Goal: Task Accomplishment & Management: Manage account settings

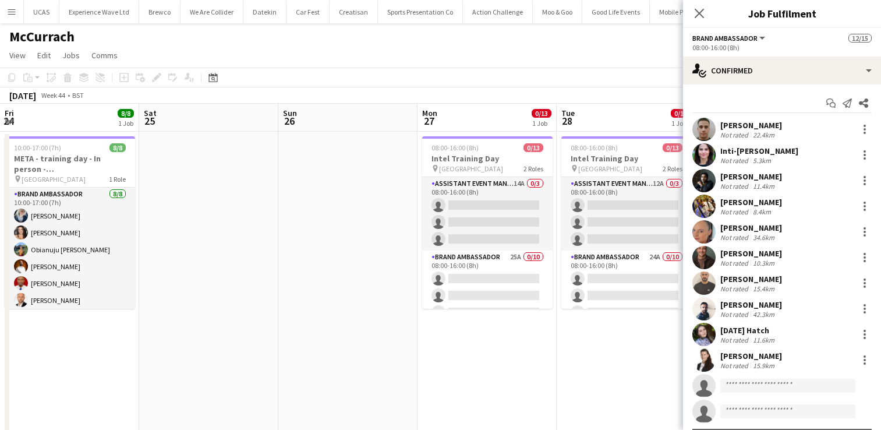
click at [700, 270] on app-card-role "Brand Ambassador 19A 10/12 08:00-16:00 (8h) Bilal Al-atrash Inti-Denise Escalan…" at bounding box center [765, 374] width 130 height 228
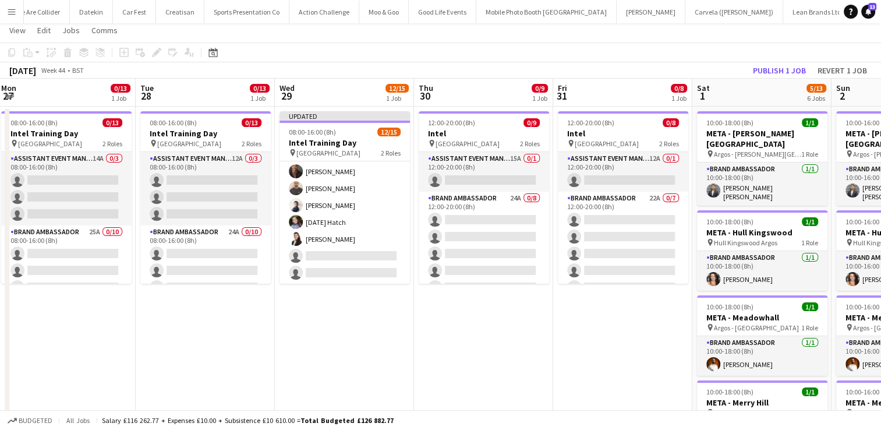
click at [339, 270] on app-card-role "Brand Ambassador 19A 10/12 08:00-16:00 (8h) Bilal Al-atrash Inti-Denise Escalan…" at bounding box center [344, 171] width 130 height 225
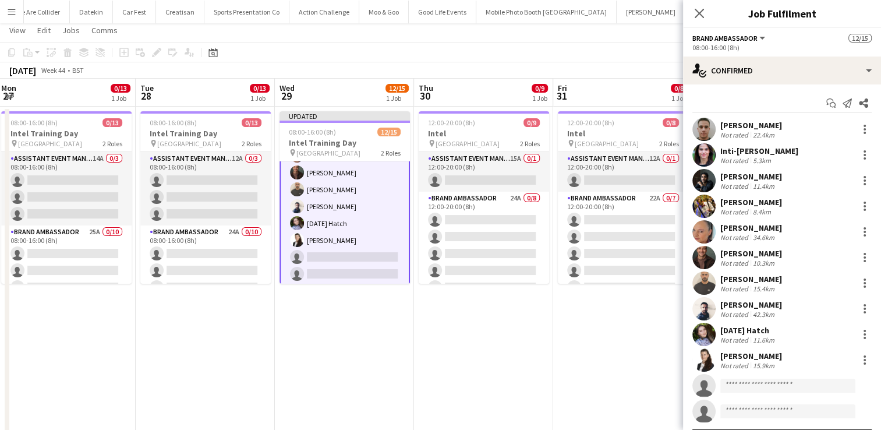
scroll to position [178, 0]
click at [741, 387] on input at bounding box center [787, 385] width 135 height 14
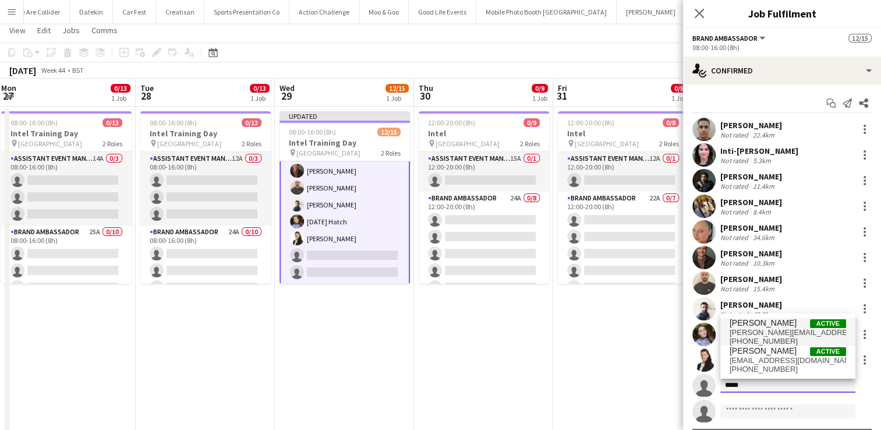
type input "*****"
click at [786, 330] on span "brandon.jack85@gmail.com" at bounding box center [787, 332] width 116 height 9
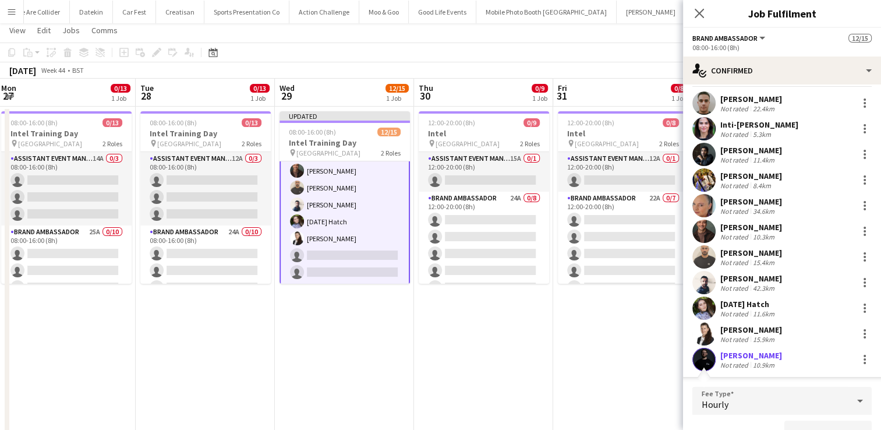
scroll to position [41, 0]
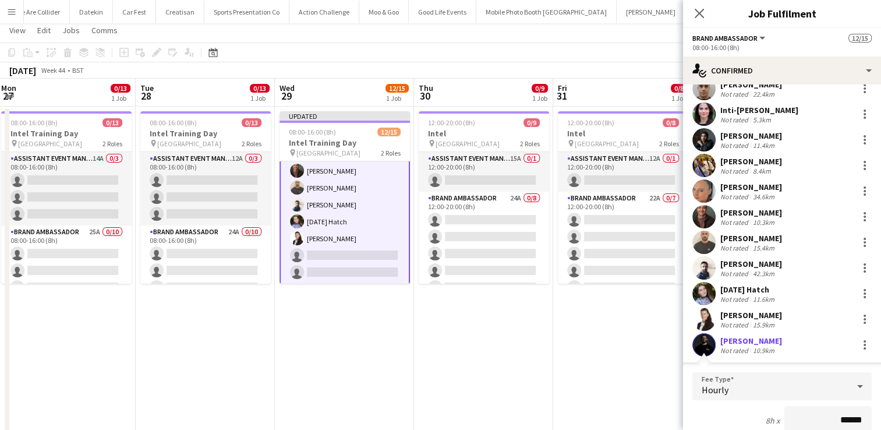
click at [627, 350] on app-date-cell "12:00-20:00 (8h) 0/8 Intel pin London 2 Roles Assistant Event Manager 12A 0/1 1…" at bounding box center [622, 432] width 139 height 651
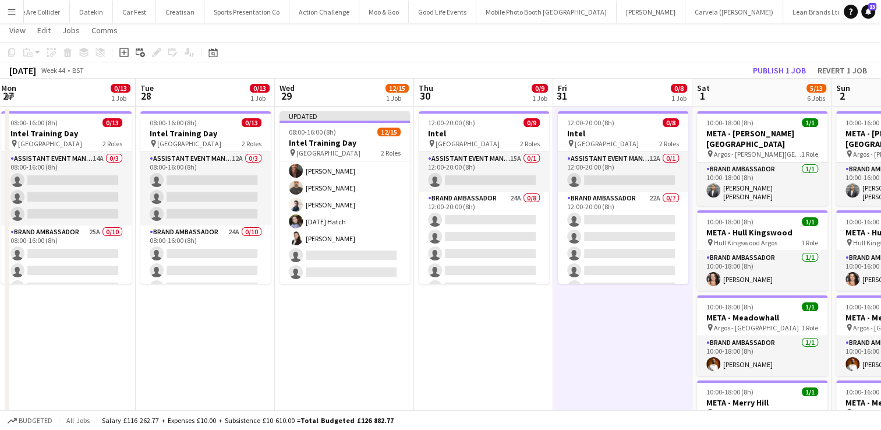
scroll to position [176, 0]
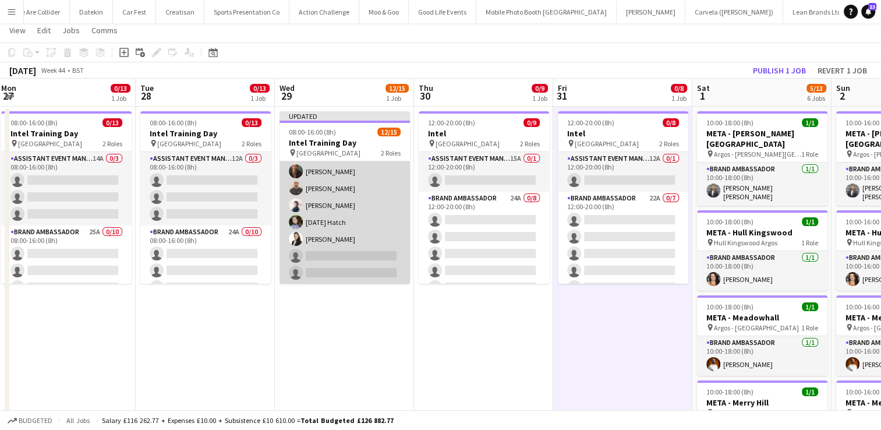
click at [384, 243] on app-card-role "Brand Ambassador 19A 10/12 08:00-16:00 (8h) Bilal Al-atrash Inti-Denise Escalan…" at bounding box center [344, 171] width 130 height 225
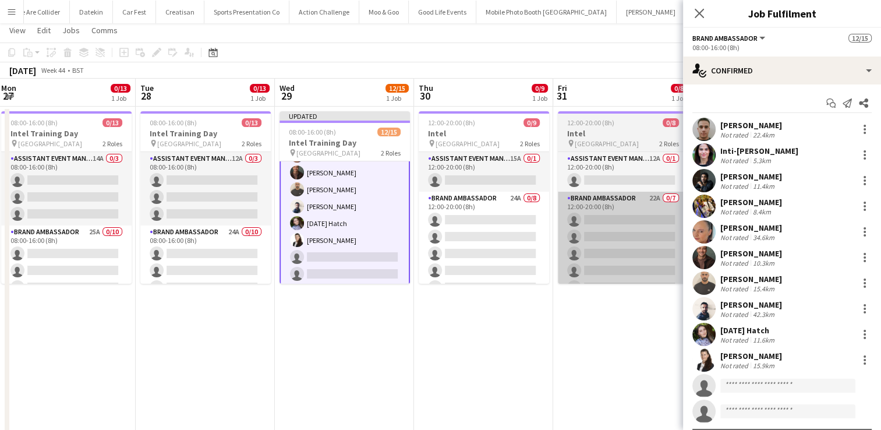
scroll to position [177, 0]
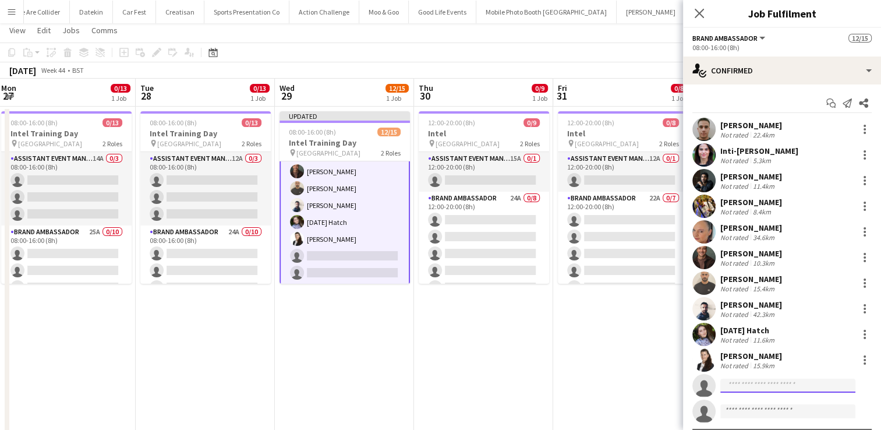
click at [738, 383] on input at bounding box center [787, 385] width 135 height 14
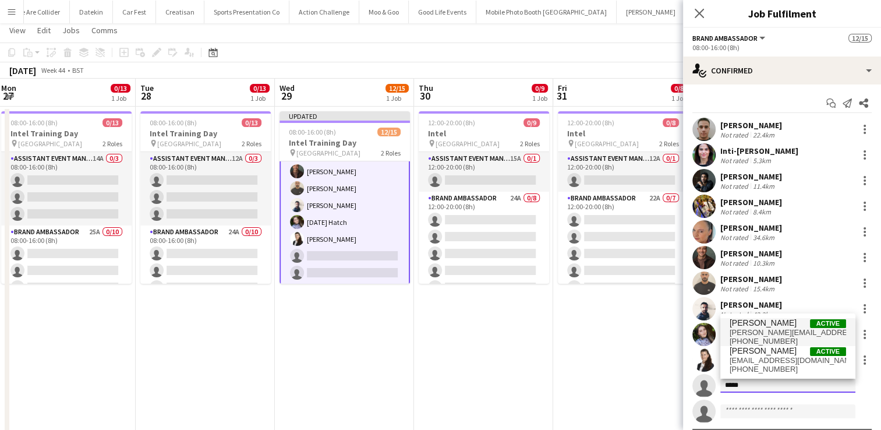
type input "*****"
click at [780, 325] on span "Brandon Cooper" at bounding box center [762, 323] width 67 height 10
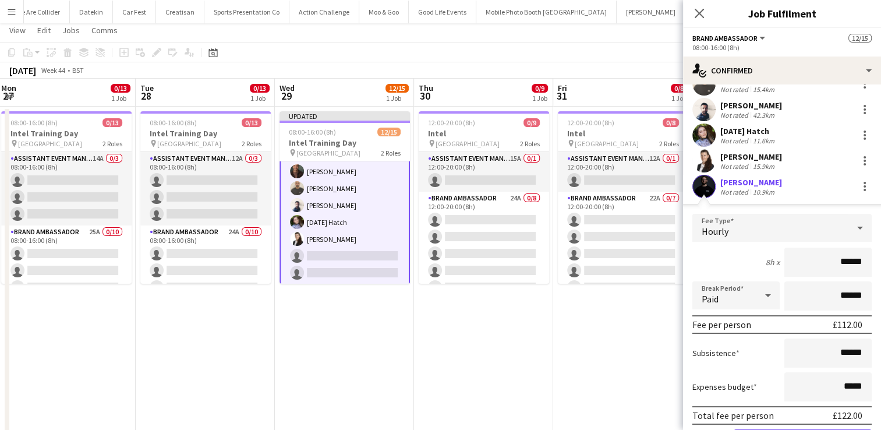
scroll to position [289, 0]
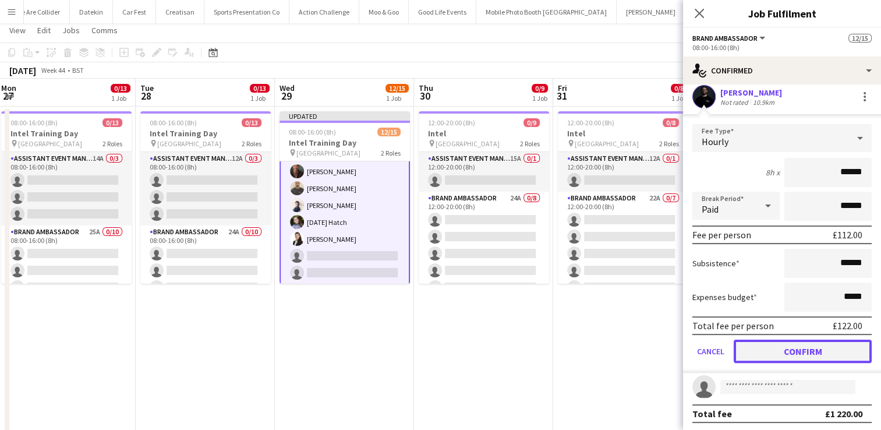
click at [788, 346] on button "Confirm" at bounding box center [803, 350] width 138 height 23
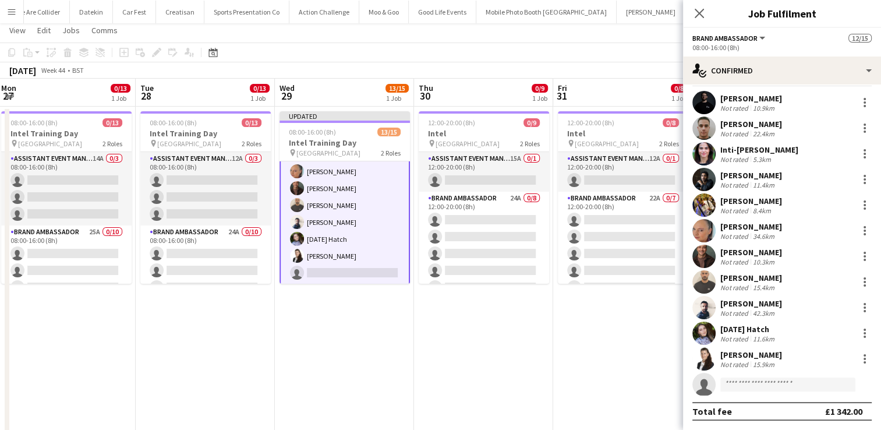
scroll to position [26, 0]
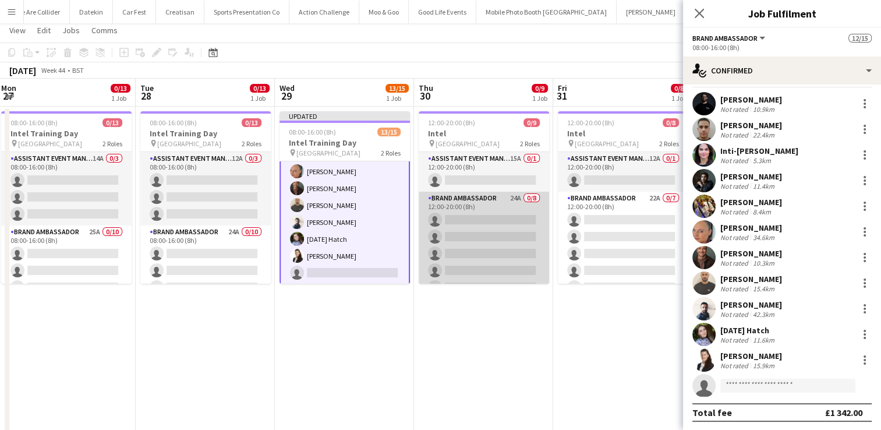
click at [487, 229] on app-card-role "Brand Ambassador 24A 0/8 12:00-20:00 (8h) single-neutral-actions single-neutral…" at bounding box center [484, 271] width 130 height 158
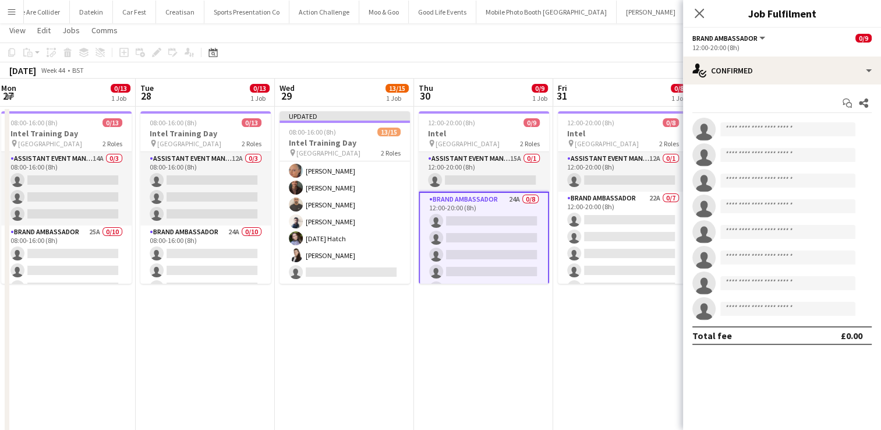
scroll to position [0, 0]
click at [758, 127] on input at bounding box center [787, 129] width 135 height 14
type input "*"
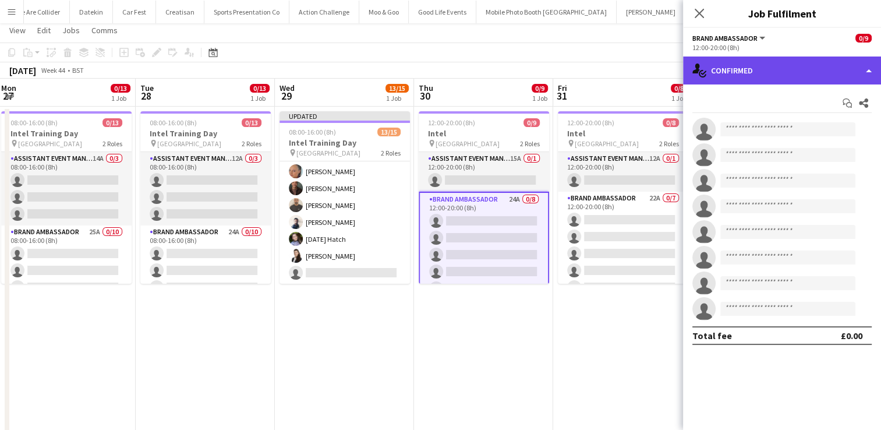
click at [791, 71] on div "single-neutral-actions-check-2 Confirmed" at bounding box center [782, 70] width 198 height 28
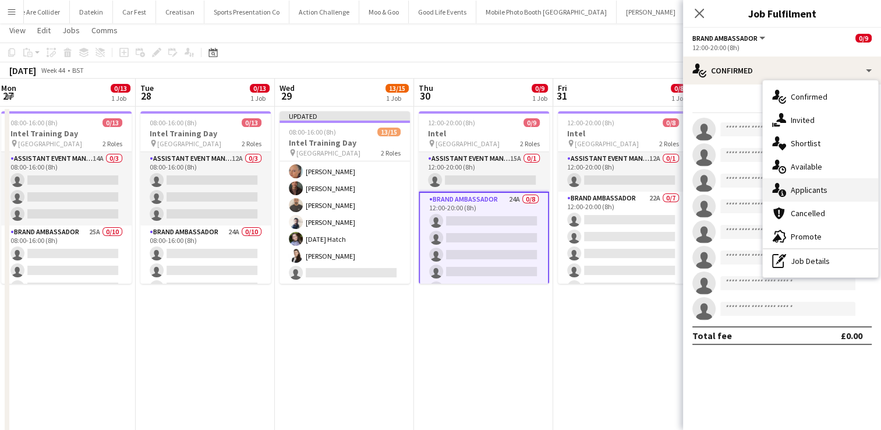
click at [807, 189] on span "Applicants" at bounding box center [809, 190] width 37 height 10
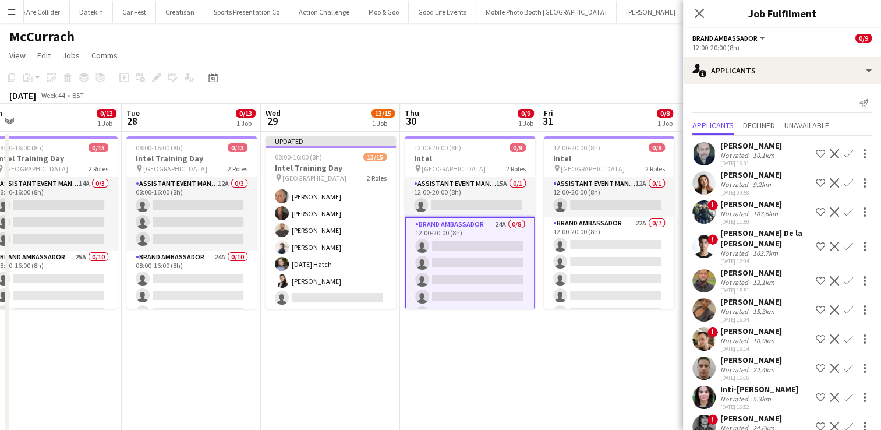
click at [463, 242] on app-card-role "Brand Ambassador 24A 0/8 12:00-20:00 (8h) single-neutral-actions single-neutral…" at bounding box center [470, 297] width 130 height 160
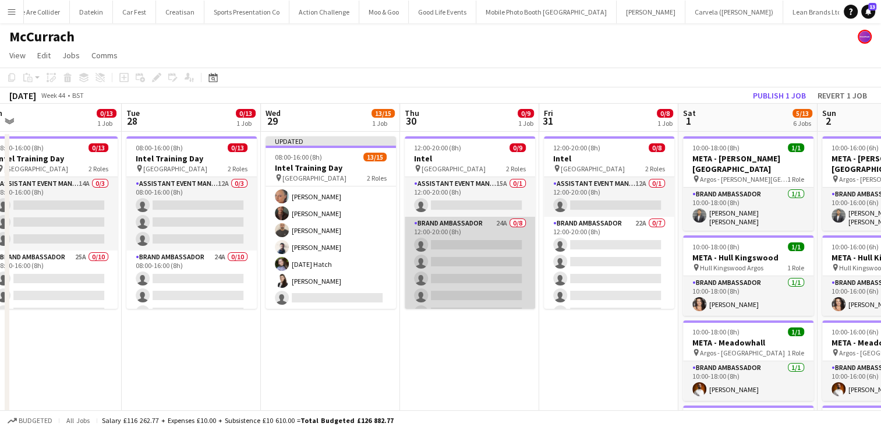
click at [463, 242] on app-card-role "Brand Ambassador 24A 0/8 12:00-20:00 (8h) single-neutral-actions single-neutral…" at bounding box center [470, 296] width 130 height 158
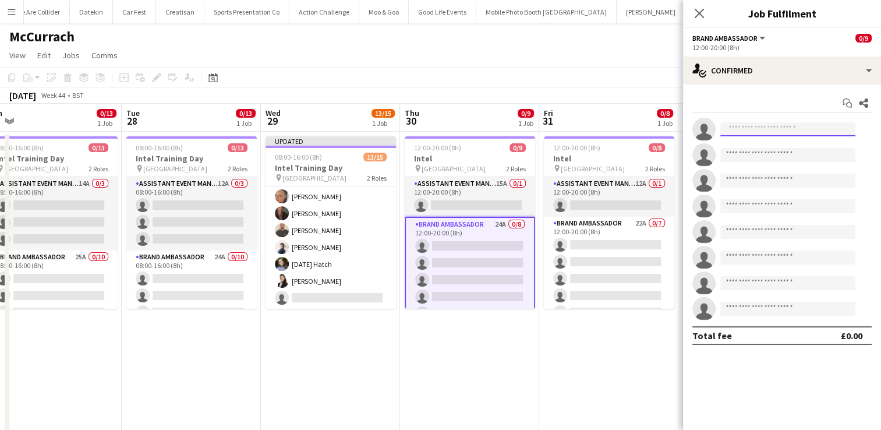
click at [744, 126] on input at bounding box center [787, 129] width 135 height 14
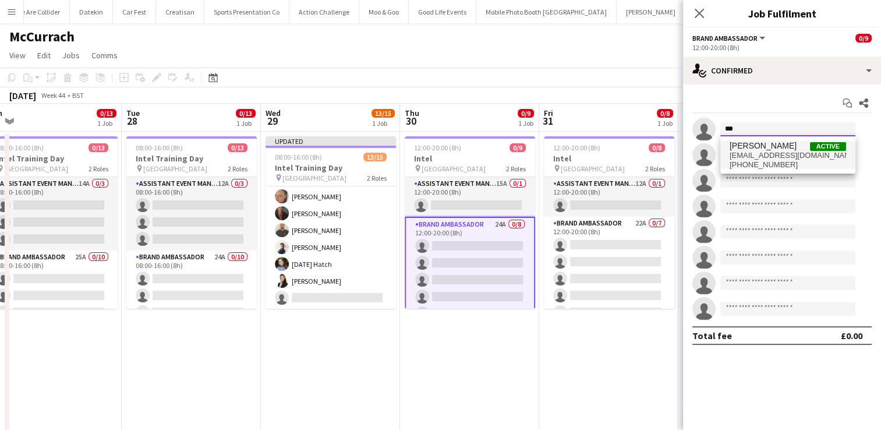
type input "***"
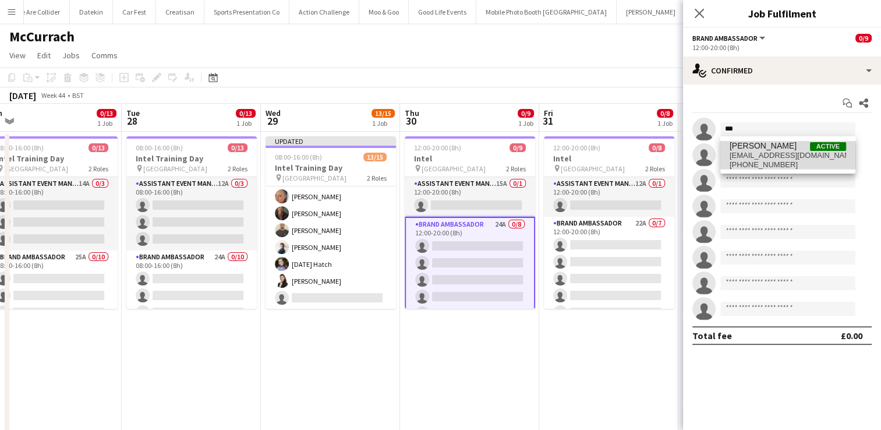
click at [753, 160] on span "+4407985658115" at bounding box center [787, 164] width 116 height 9
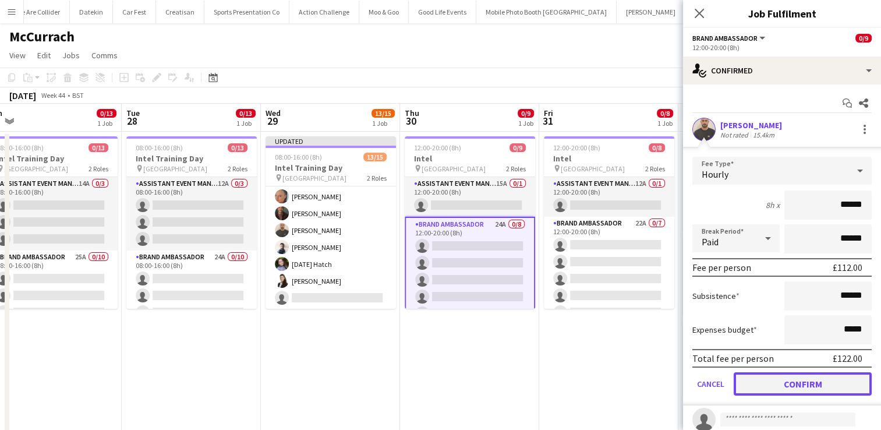
click at [796, 381] on button "Confirm" at bounding box center [803, 383] width 138 height 23
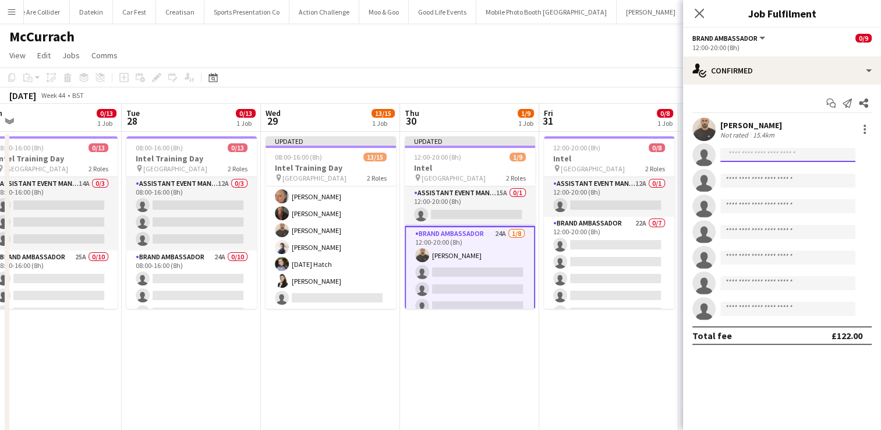
click at [744, 155] on input at bounding box center [787, 155] width 135 height 14
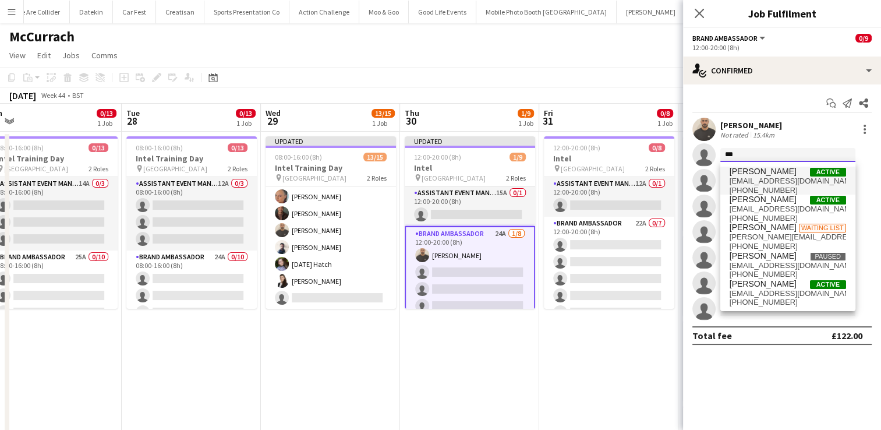
type input "***"
click at [745, 175] on span "Bilal Al-atrash" at bounding box center [762, 172] width 67 height 10
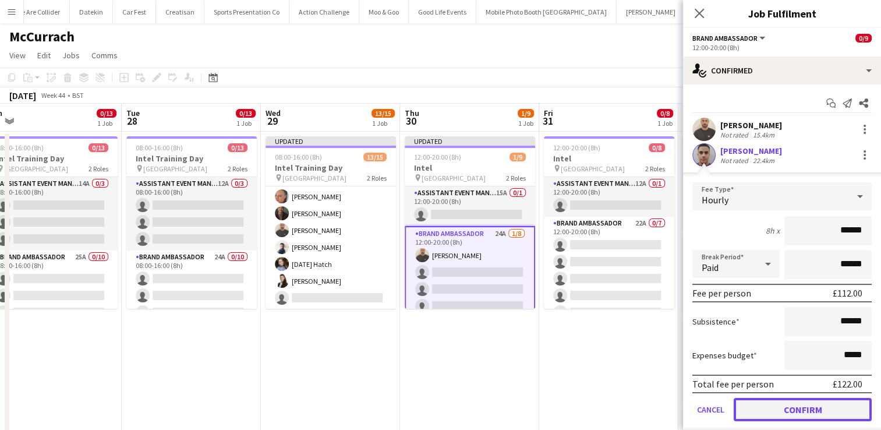
click at [775, 405] on button "Confirm" at bounding box center [803, 409] width 138 height 23
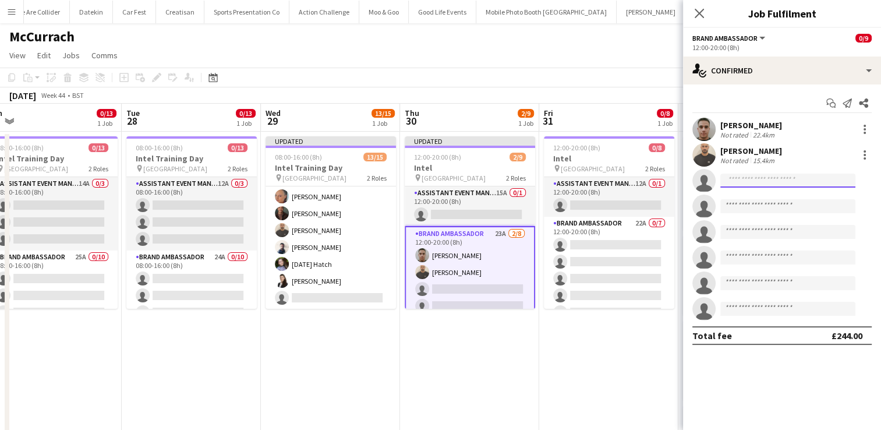
click at [760, 185] on input at bounding box center [787, 180] width 135 height 14
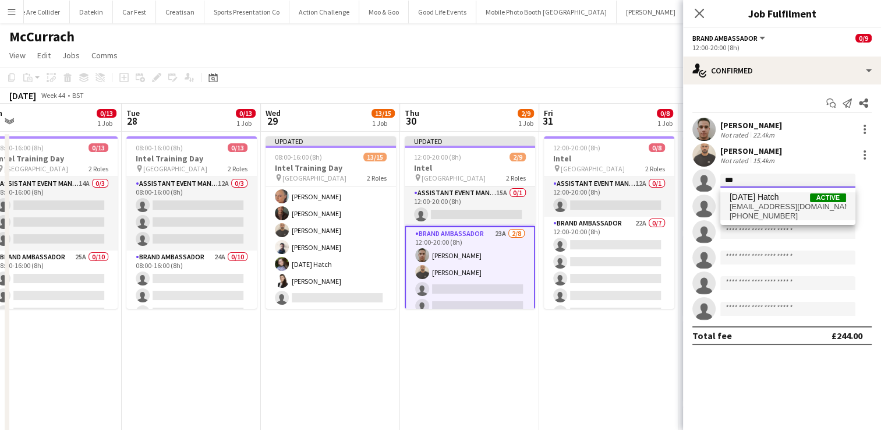
type input "***"
click at [763, 204] on span "epiphanyluciahatch@gmail.com" at bounding box center [787, 206] width 116 height 9
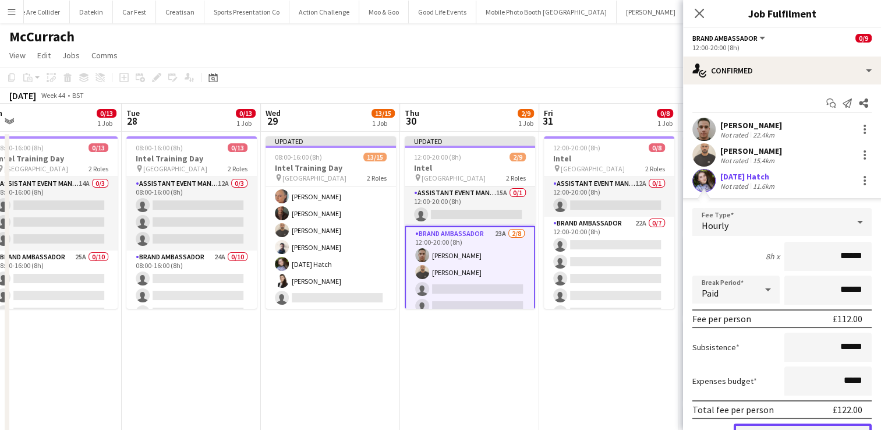
click at [782, 423] on button "Confirm" at bounding box center [803, 434] width 138 height 23
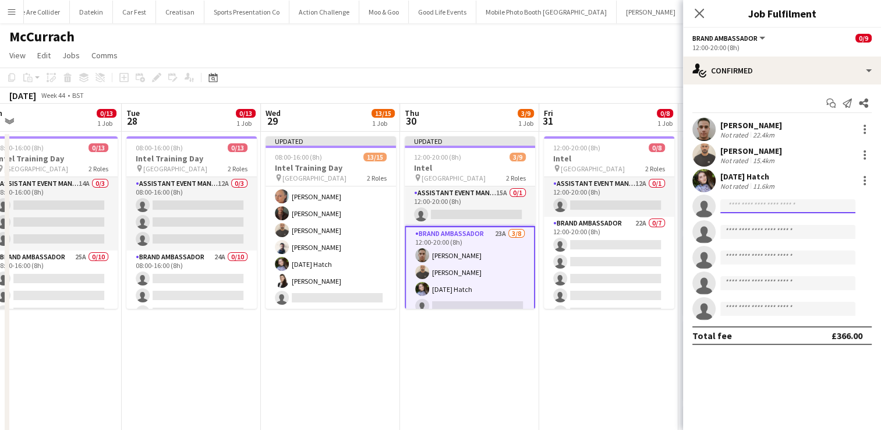
click at [769, 204] on input at bounding box center [787, 206] width 135 height 14
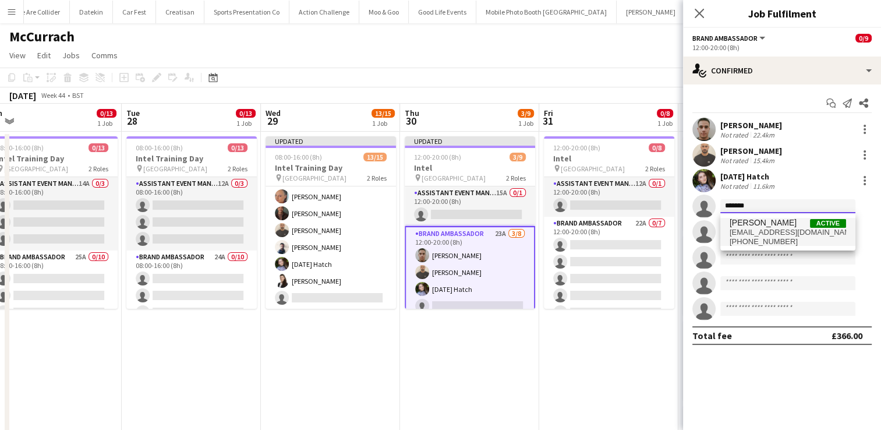
type input "*******"
click at [779, 229] on span "colindmarshall@me.com" at bounding box center [787, 232] width 116 height 9
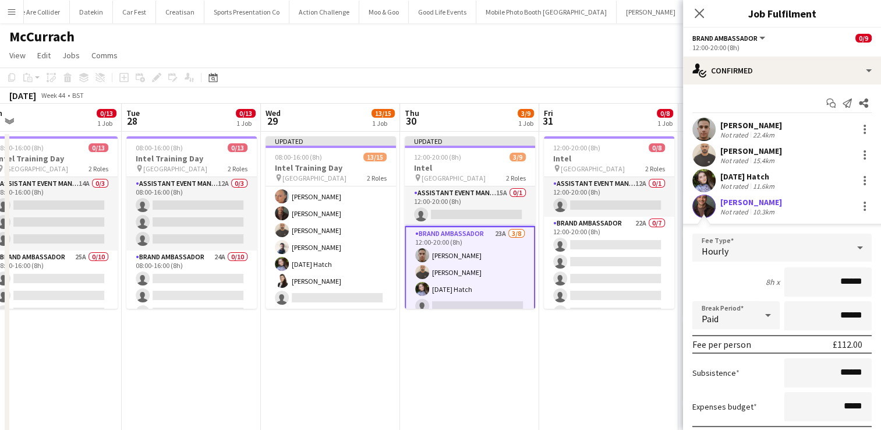
scroll to position [186, 0]
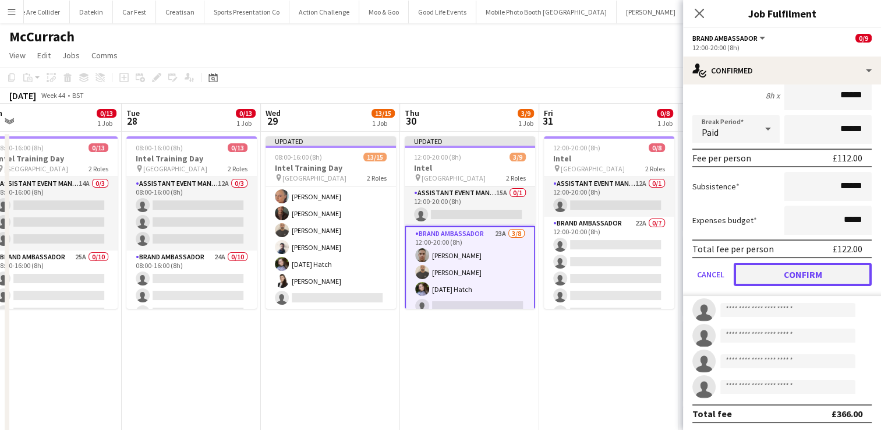
click at [830, 268] on button "Confirm" at bounding box center [803, 274] width 138 height 23
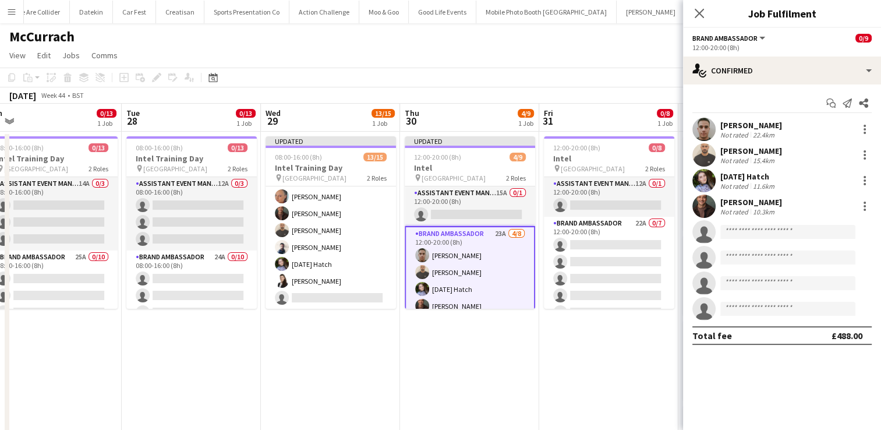
scroll to position [0, 0]
click at [750, 229] on input at bounding box center [787, 232] width 135 height 14
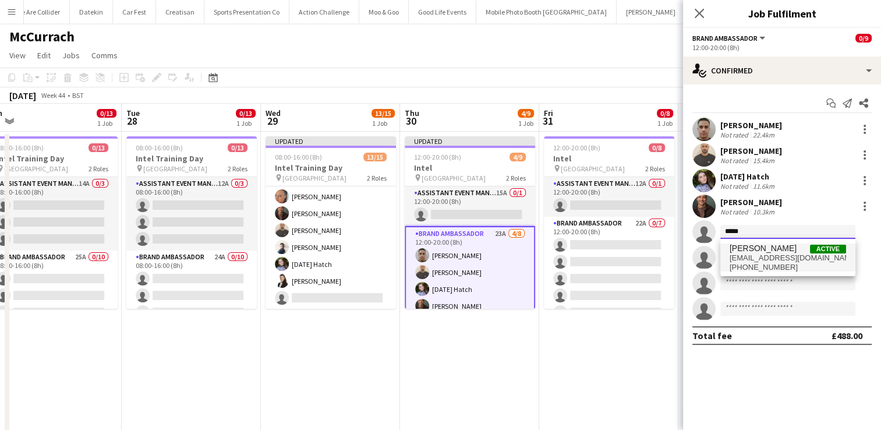
type input "*****"
click at [763, 259] on span "channanhanif@gmail.com" at bounding box center [787, 257] width 116 height 9
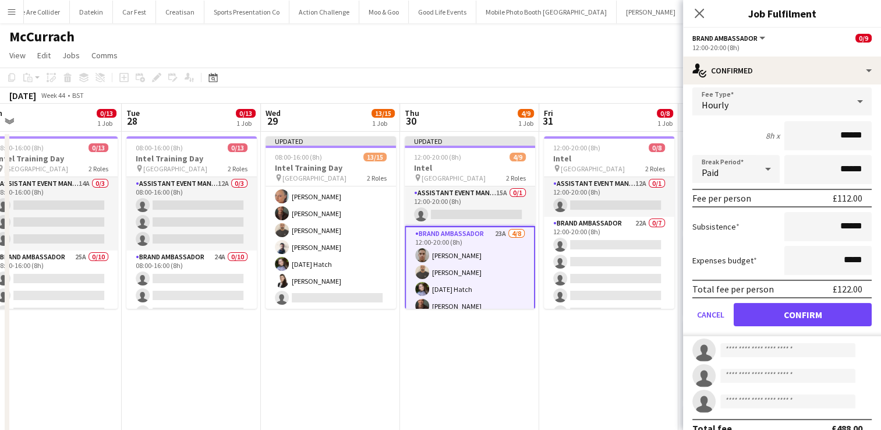
scroll to position [172, 0]
click at [774, 314] on button "Confirm" at bounding box center [803, 314] width 138 height 23
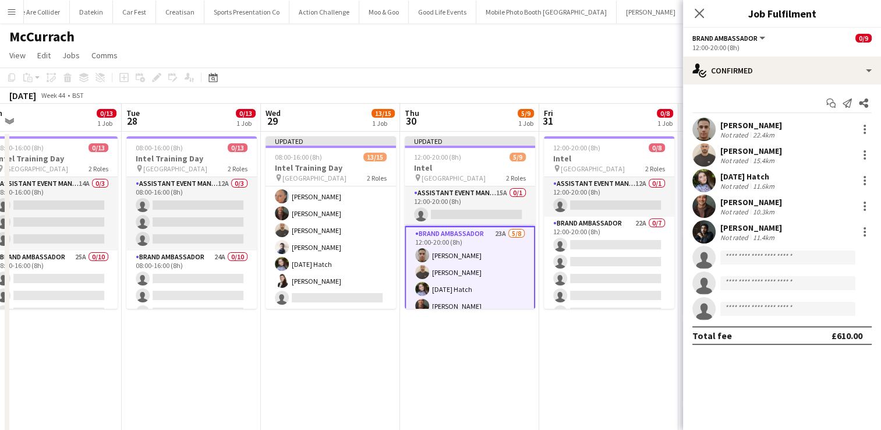
scroll to position [0, 0]
click at [752, 253] on input at bounding box center [787, 257] width 135 height 14
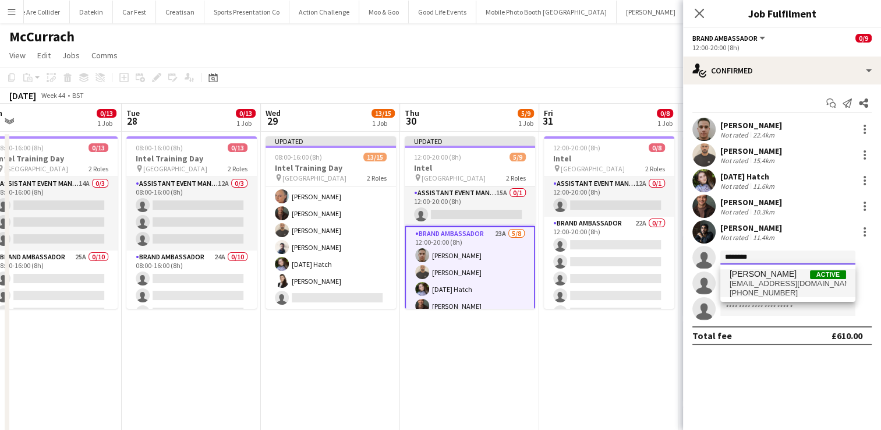
type input "********"
click at [788, 290] on span "+447453602257" at bounding box center [787, 292] width 116 height 9
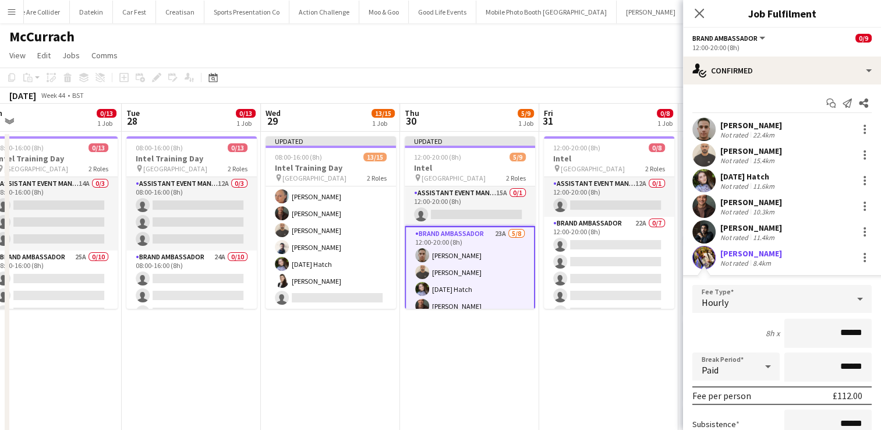
scroll to position [154, 0]
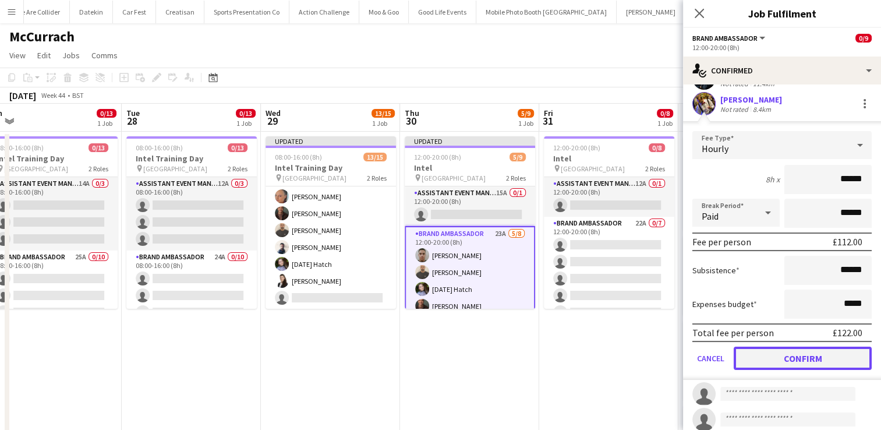
click at [785, 359] on button "Confirm" at bounding box center [803, 357] width 138 height 23
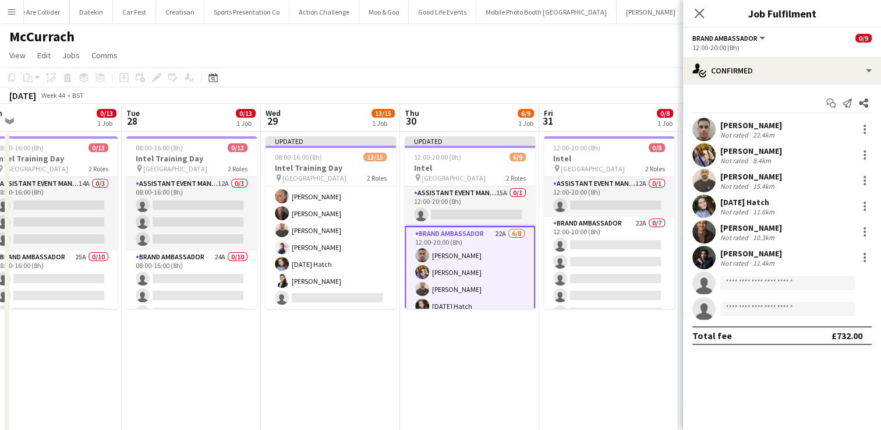
scroll to position [0, 0]
click at [742, 285] on input at bounding box center [787, 283] width 135 height 14
click at [762, 282] on input at bounding box center [787, 283] width 135 height 14
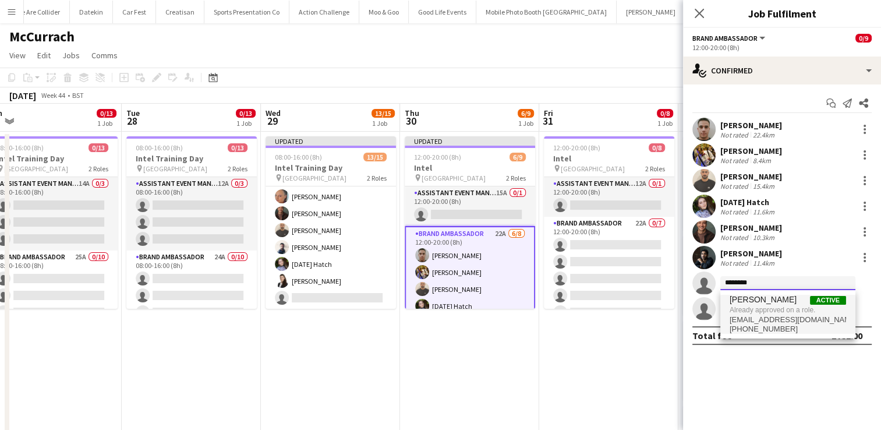
type input "********"
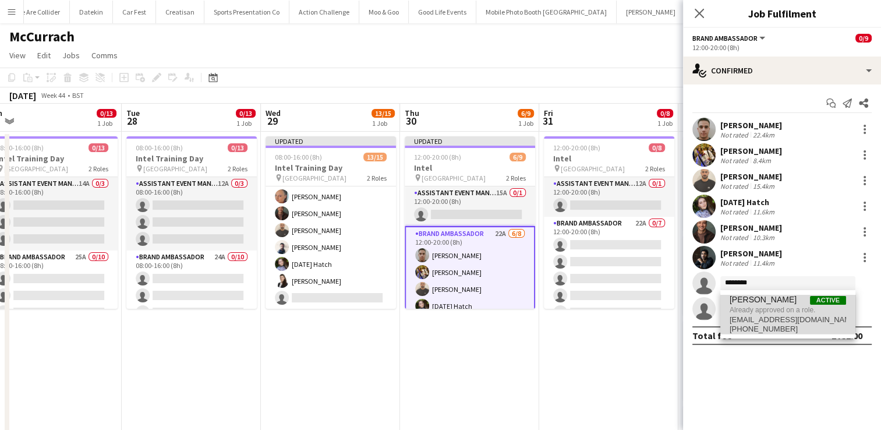
click at [761, 312] on span "Already approved on a role." at bounding box center [787, 309] width 116 height 10
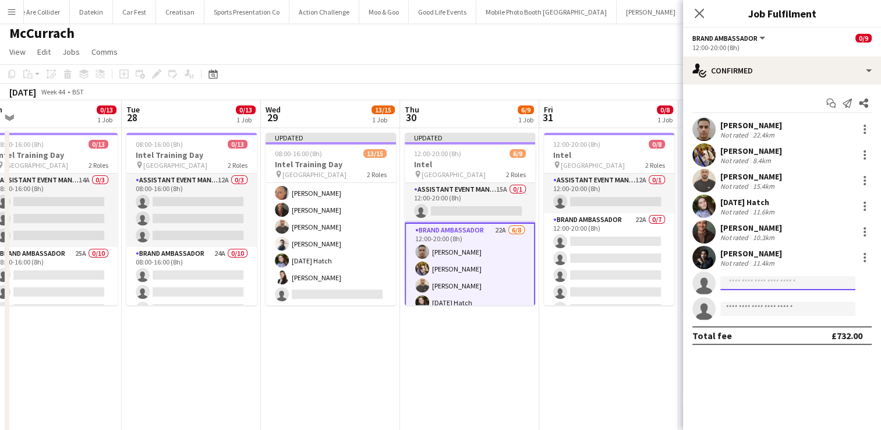
scroll to position [3, 0]
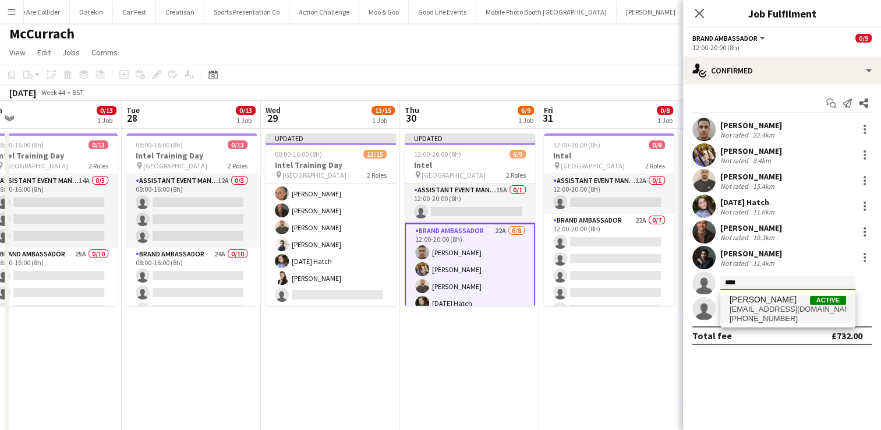
type input "****"
click at [759, 310] on span "glyntimberlake@hotmail.com" at bounding box center [787, 308] width 116 height 9
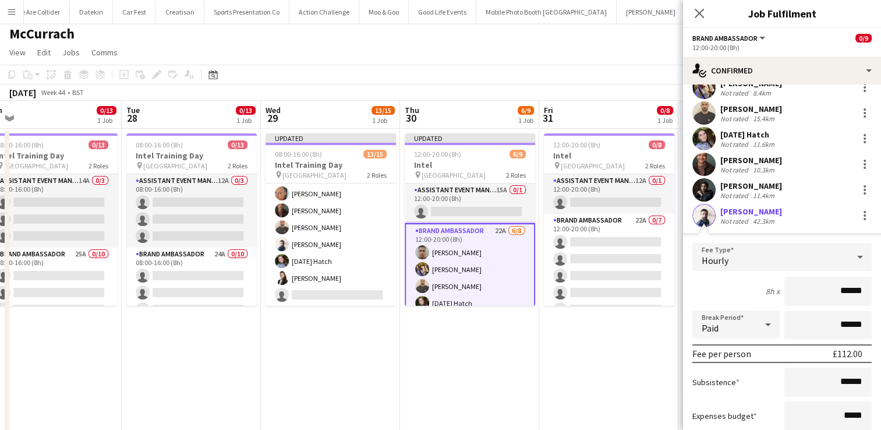
scroll to position [186, 0]
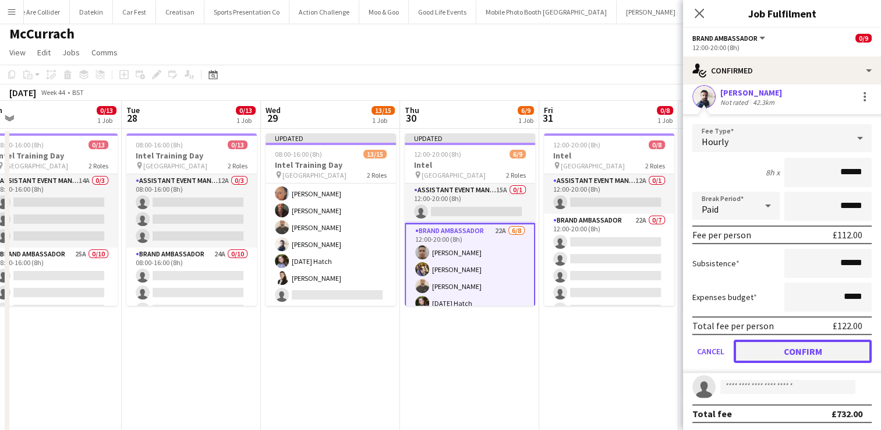
click at [788, 339] on button "Confirm" at bounding box center [803, 350] width 138 height 23
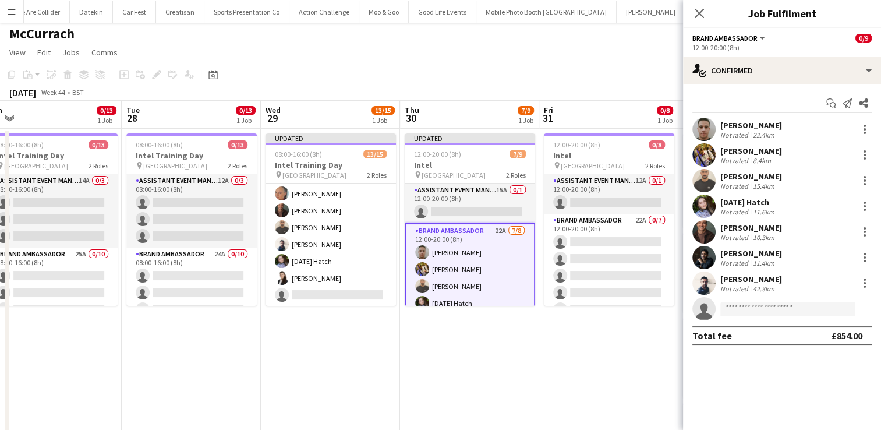
scroll to position [0, 0]
click at [742, 312] on input at bounding box center [787, 309] width 135 height 14
click at [737, 306] on input at bounding box center [787, 309] width 135 height 14
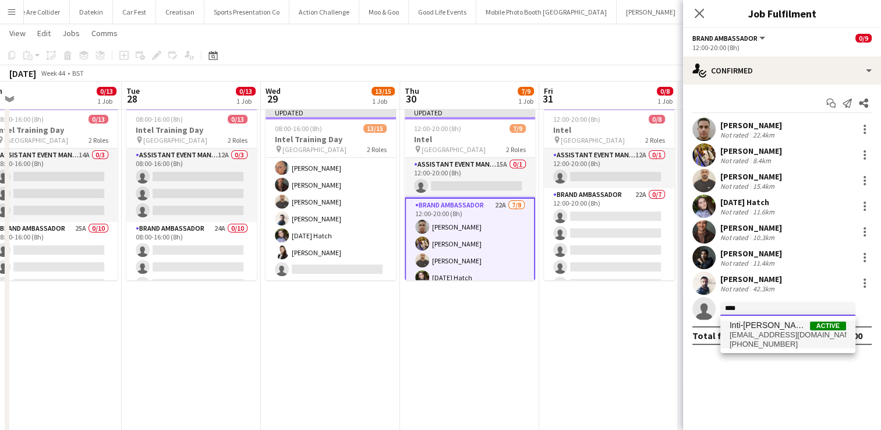
type input "****"
click at [759, 341] on span "+447405261832" at bounding box center [787, 343] width 116 height 9
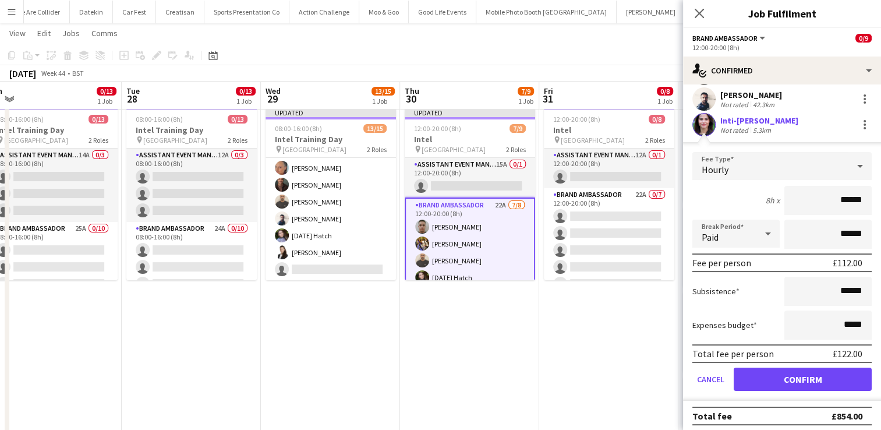
scroll to position [186, 0]
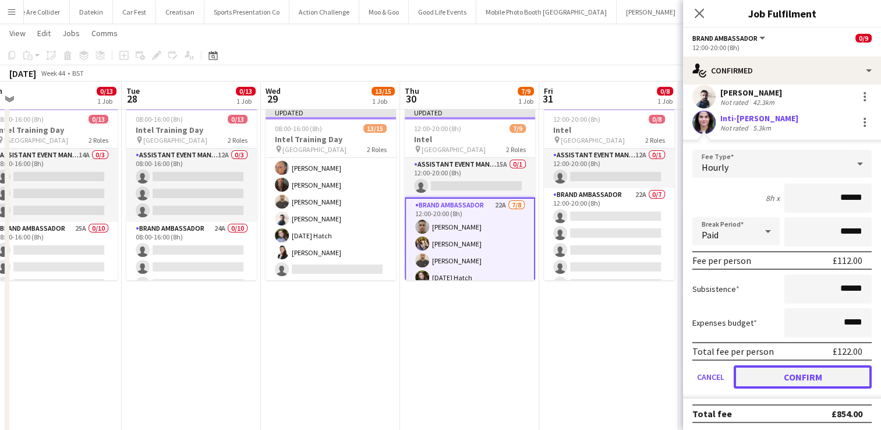
click at [808, 379] on button "Confirm" at bounding box center [803, 376] width 138 height 23
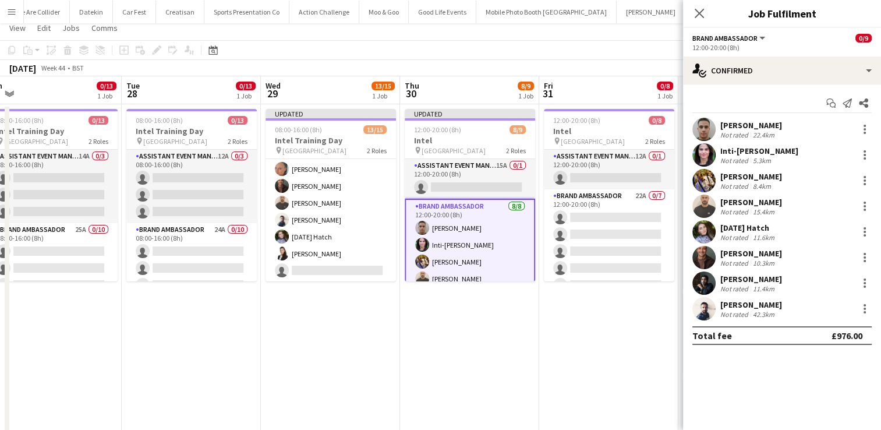
scroll to position [0, 0]
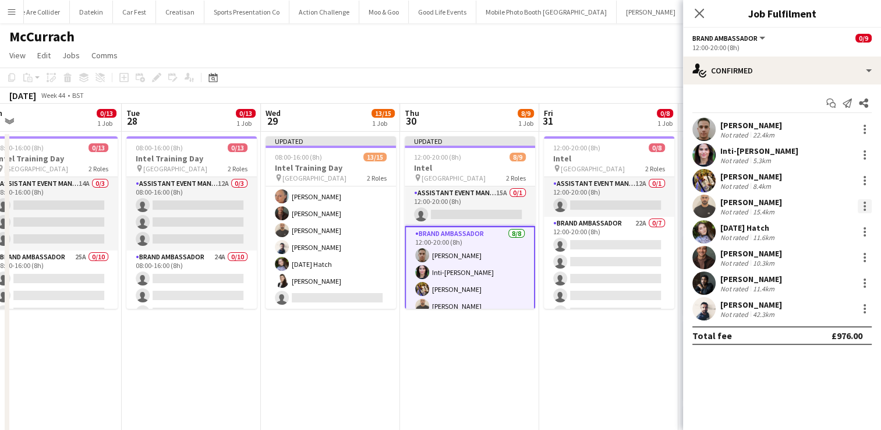
click at [863, 206] on div at bounding box center [864, 206] width 2 height 2
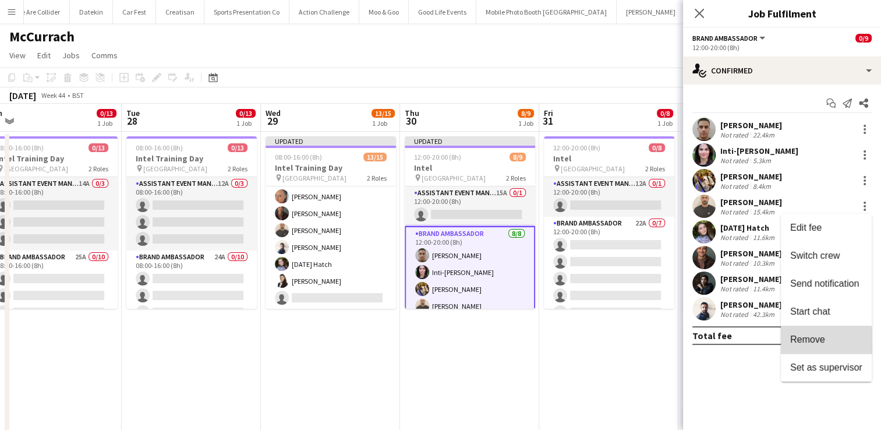
click at [807, 342] on span "Remove" at bounding box center [807, 339] width 35 height 10
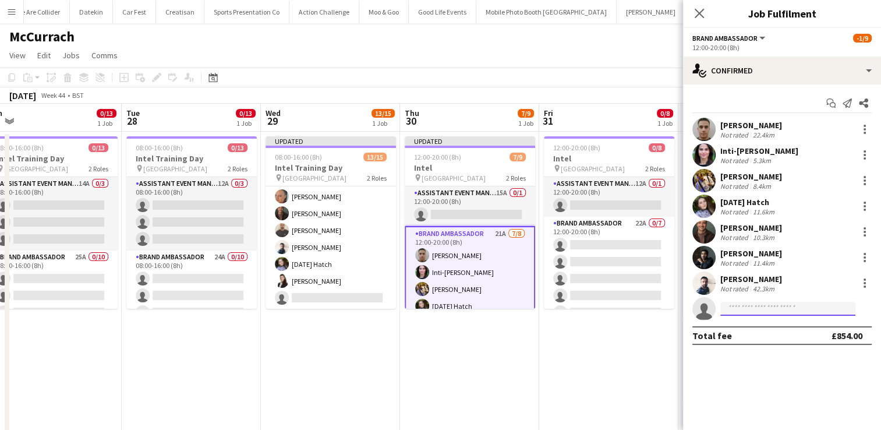
click at [766, 302] on input at bounding box center [787, 309] width 135 height 14
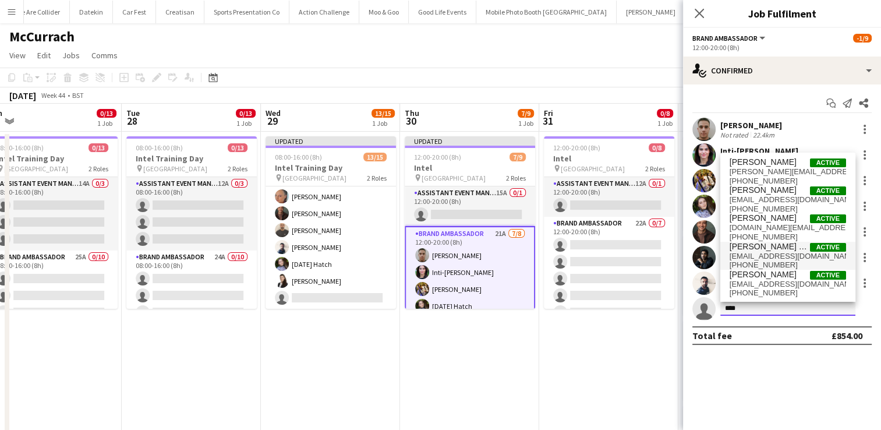
type input "****"
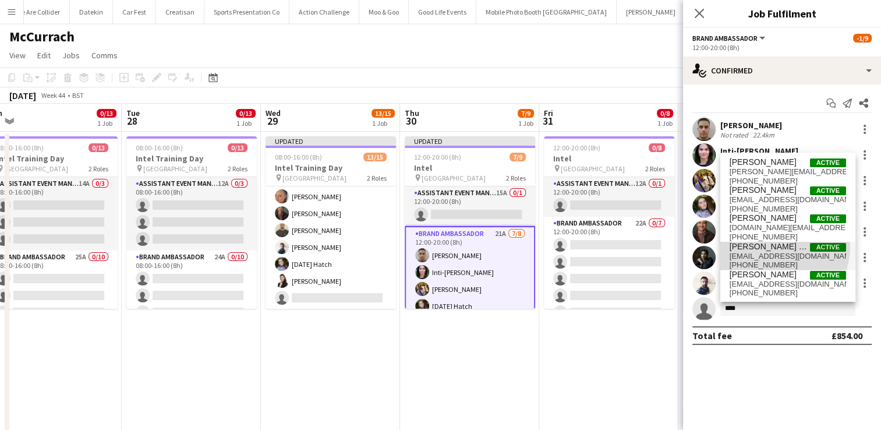
click at [777, 247] on span "Adrian De la Rosa Sanchez" at bounding box center [769, 247] width 80 height 10
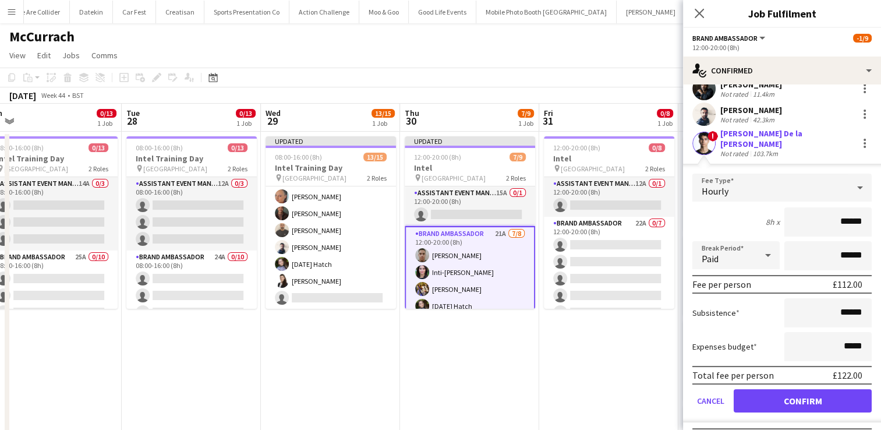
scroll to position [168, 0]
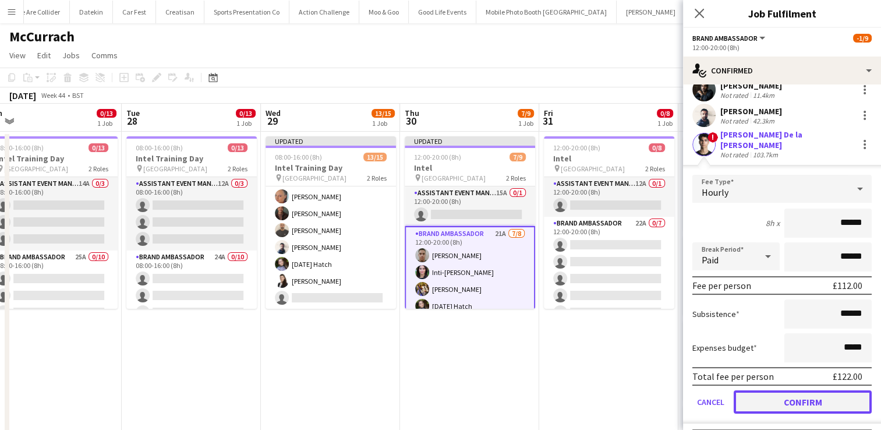
click at [775, 390] on button "Confirm" at bounding box center [803, 401] width 138 height 23
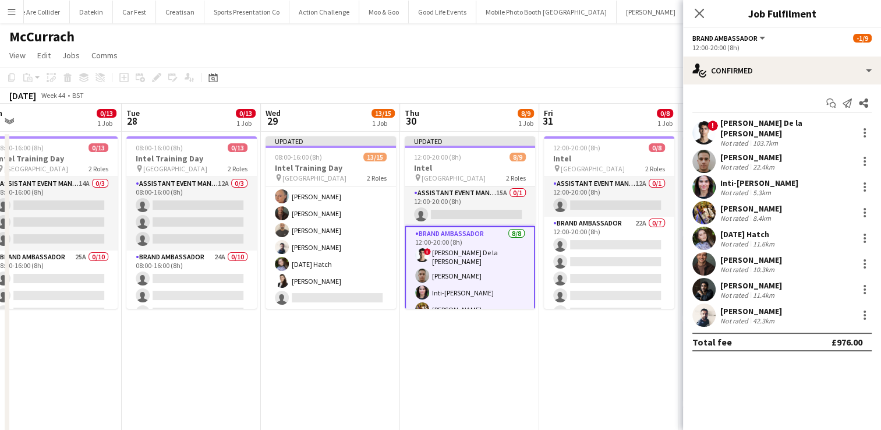
scroll to position [0, 0]
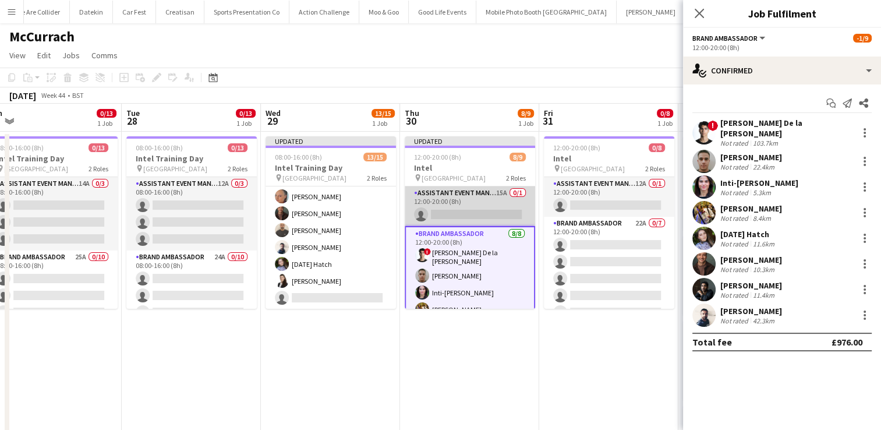
click at [465, 204] on app-card-role "Assistant Event Manager 15A 0/1 12:00-20:00 (8h) single-neutral-actions" at bounding box center [470, 206] width 130 height 40
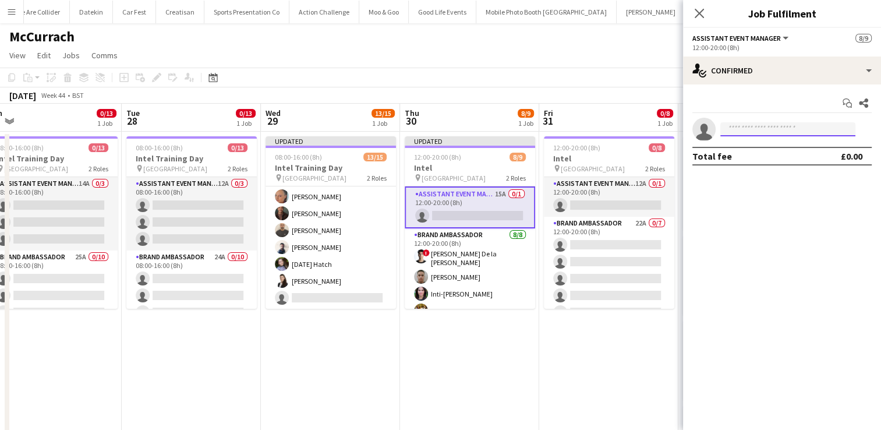
click at [751, 132] on input at bounding box center [787, 129] width 135 height 14
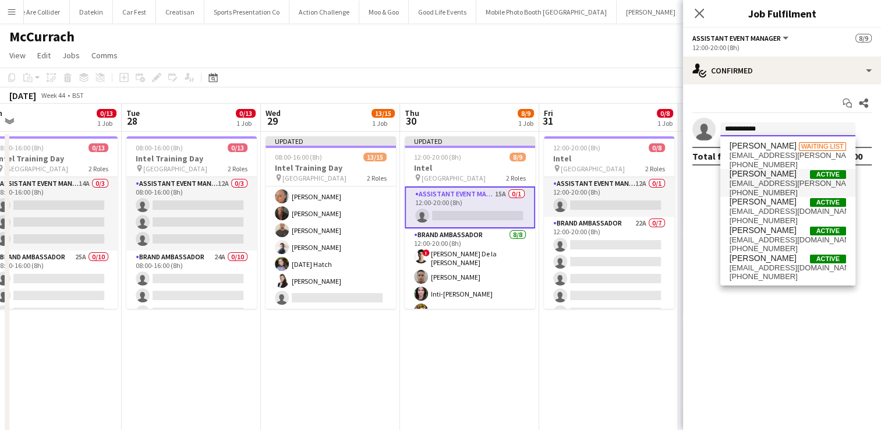
type input "**********"
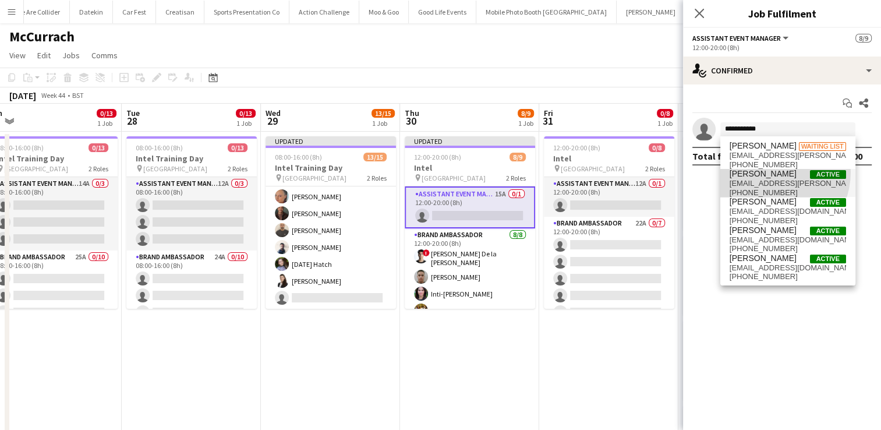
click at [769, 172] on span "Charlotte Carter" at bounding box center [762, 174] width 67 height 10
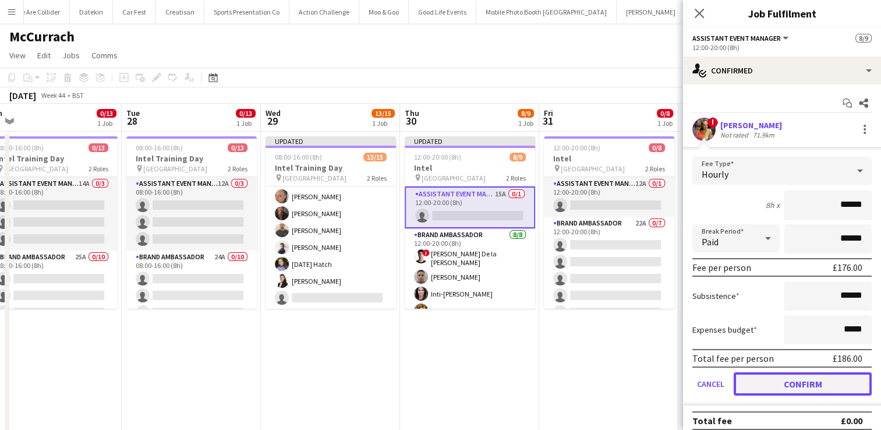
click at [792, 377] on button "Confirm" at bounding box center [803, 383] width 138 height 23
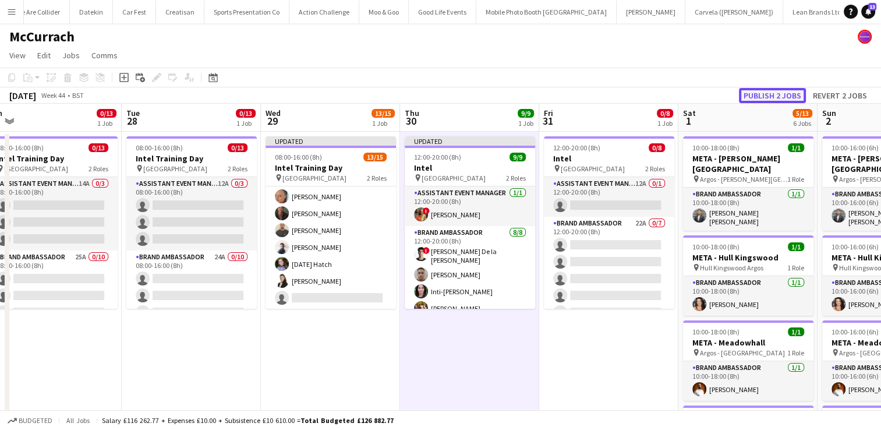
click at [778, 94] on button "Publish 2 jobs" at bounding box center [772, 95] width 67 height 15
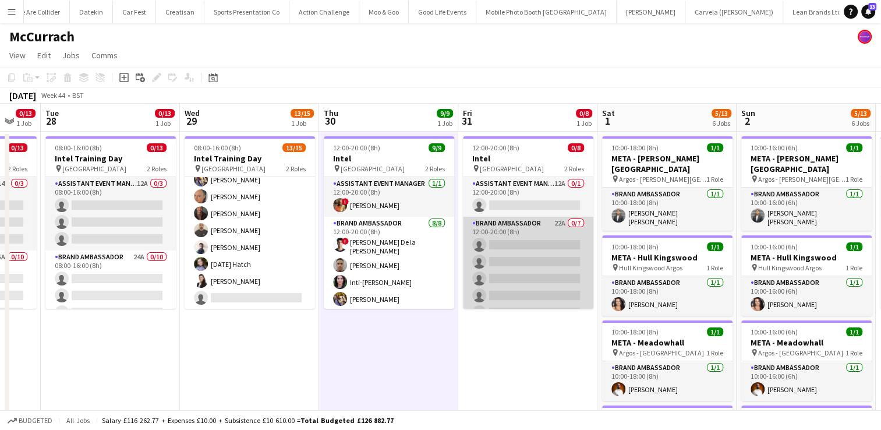
scroll to position [0, 516]
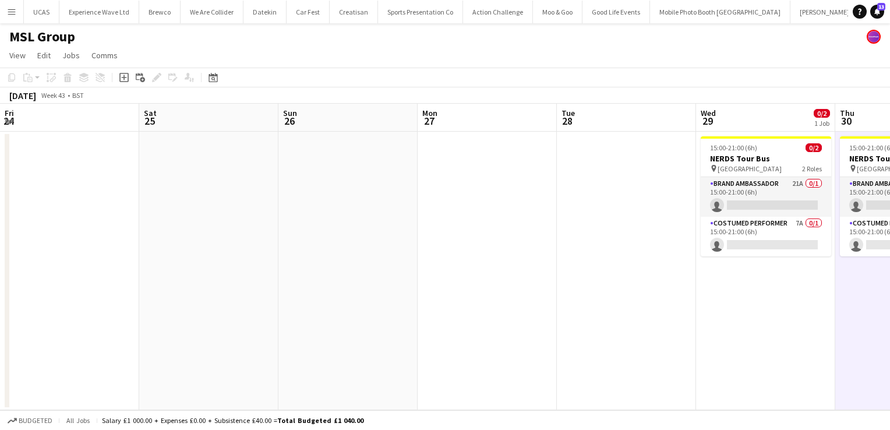
scroll to position [0, 401]
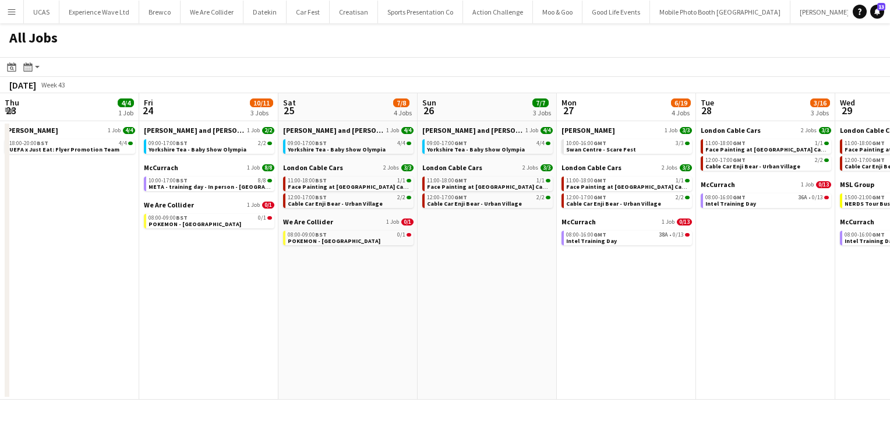
scroll to position [0, 412]
